Goal: Find contact information

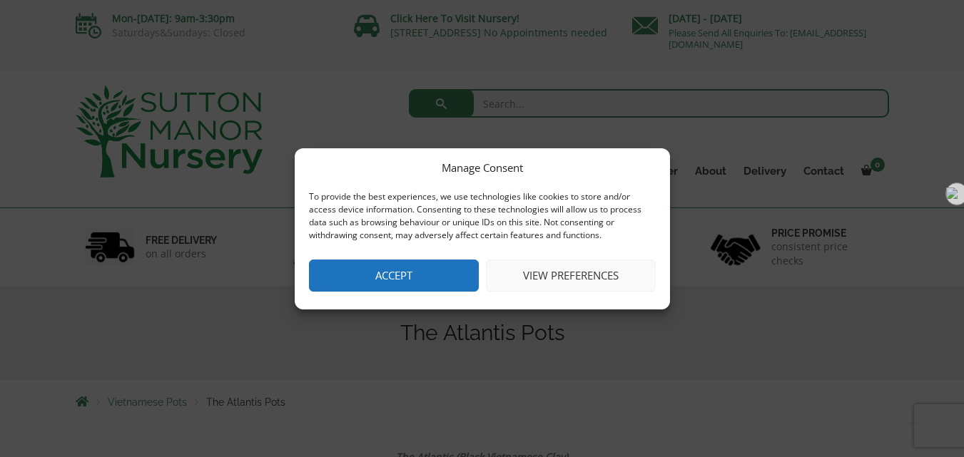
click at [885, 218] on div "Manage Consent To provide the best experiences, we use technologies like cookie…" at bounding box center [482, 228] width 964 height 457
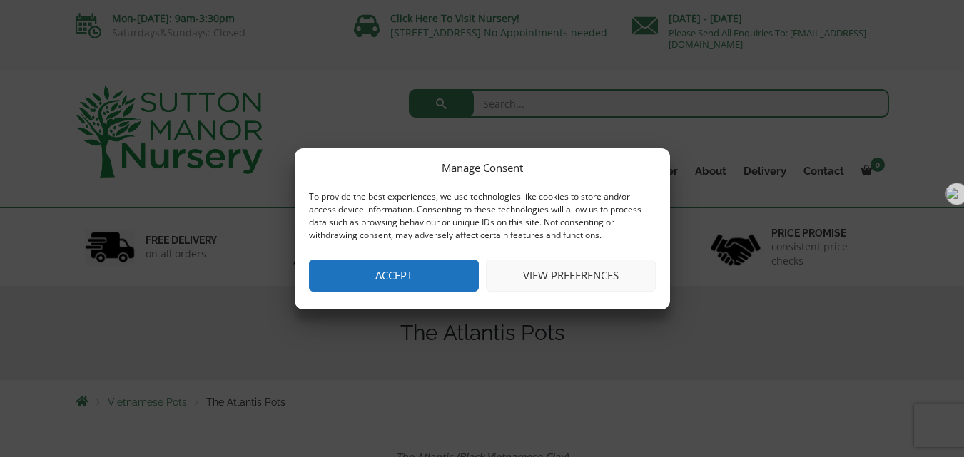
click at [405, 273] on button "Accept" at bounding box center [394, 276] width 170 height 32
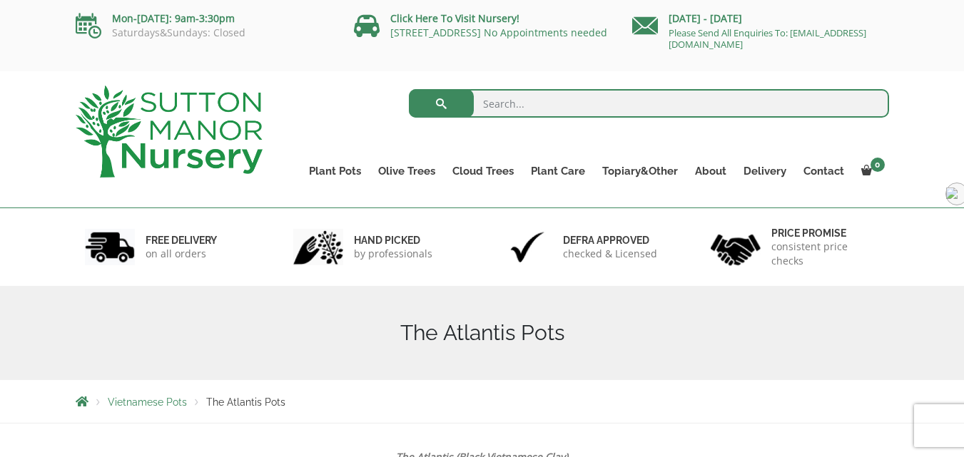
drag, startPoint x: 666, startPoint y: 44, endPoint x: 848, endPoint y: 40, distance: 182.7
click at [851, 41] on p "Please Send All Enquiries To: [EMAIL_ADDRESS][DOMAIN_NAME]" at bounding box center [760, 38] width 257 height 23
copy link "[EMAIL_ADDRESS][DOMAIN_NAME]"
